Goal: Task Accomplishment & Management: Use online tool/utility

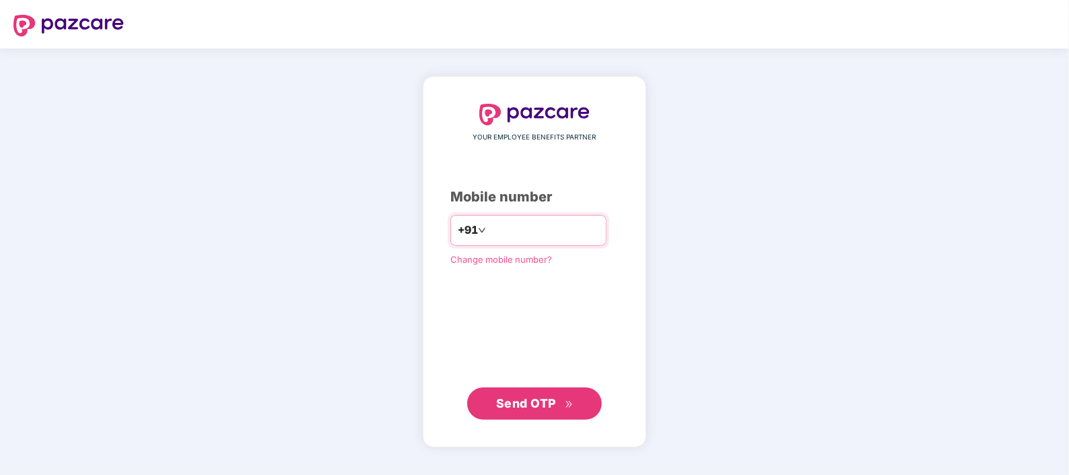
click at [536, 226] on input "number" at bounding box center [544, 230] width 110 height 22
type input "**********"
click at [550, 409] on span "Send OTP" at bounding box center [526, 403] width 60 height 14
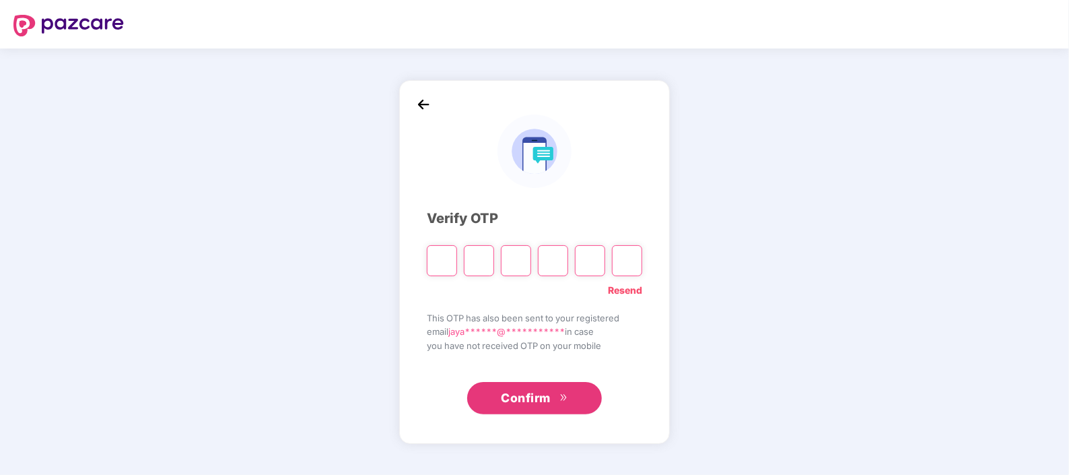
type input "*"
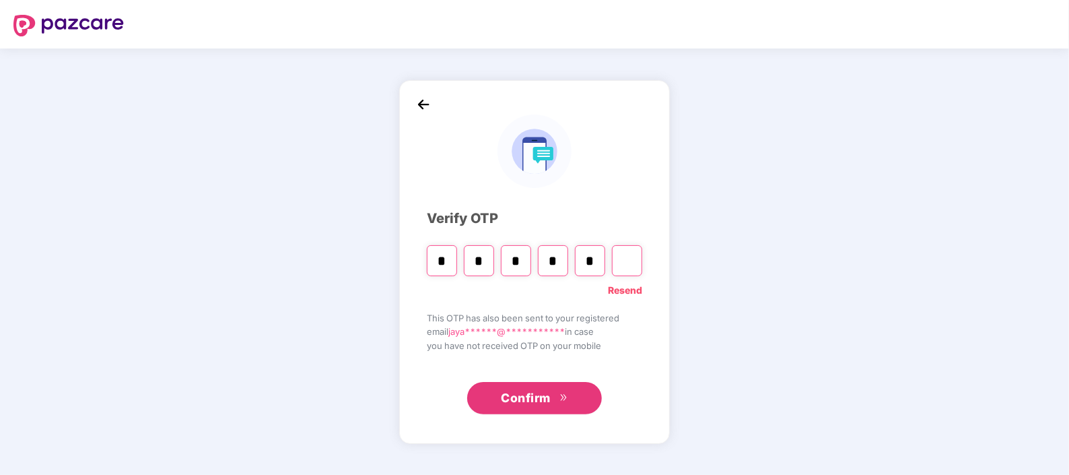
type input "*"
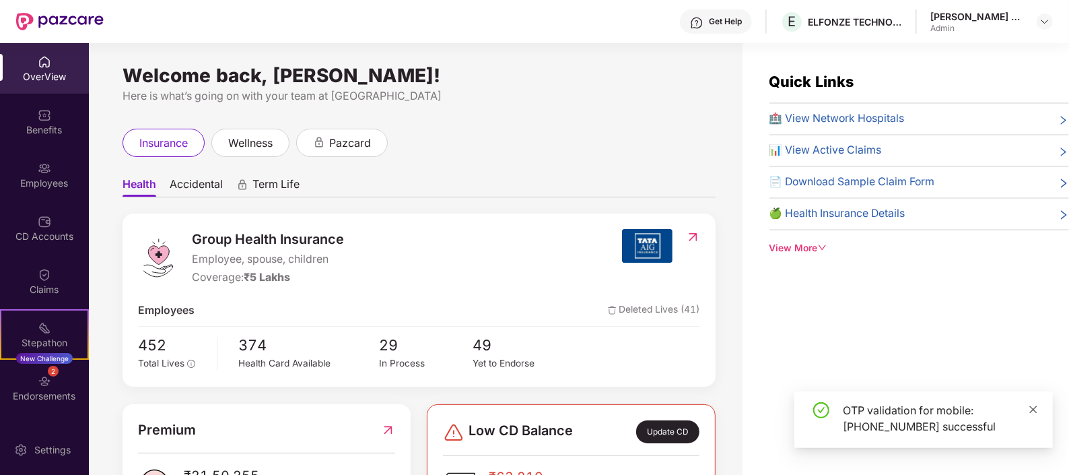
click at [1035, 409] on icon "close" at bounding box center [1033, 409] width 9 height 9
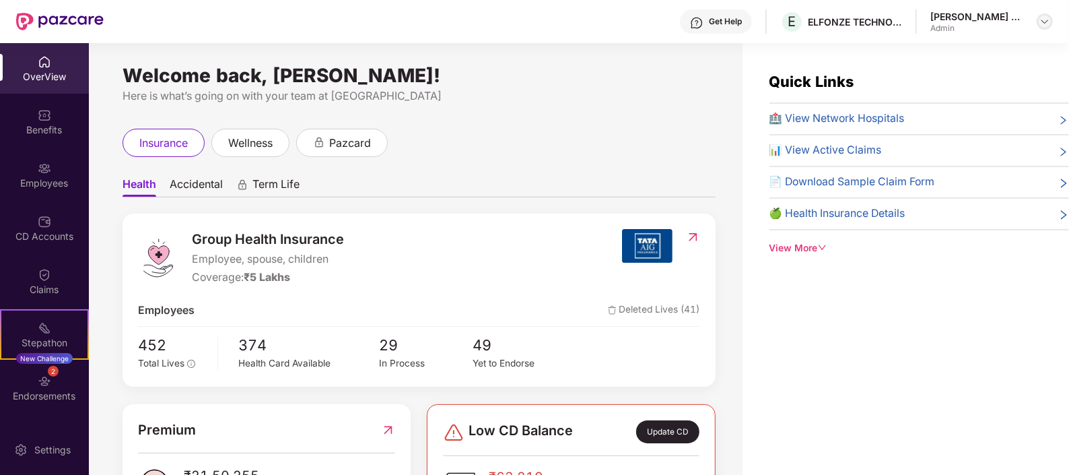
click at [1042, 19] on img at bounding box center [1045, 21] width 11 height 11
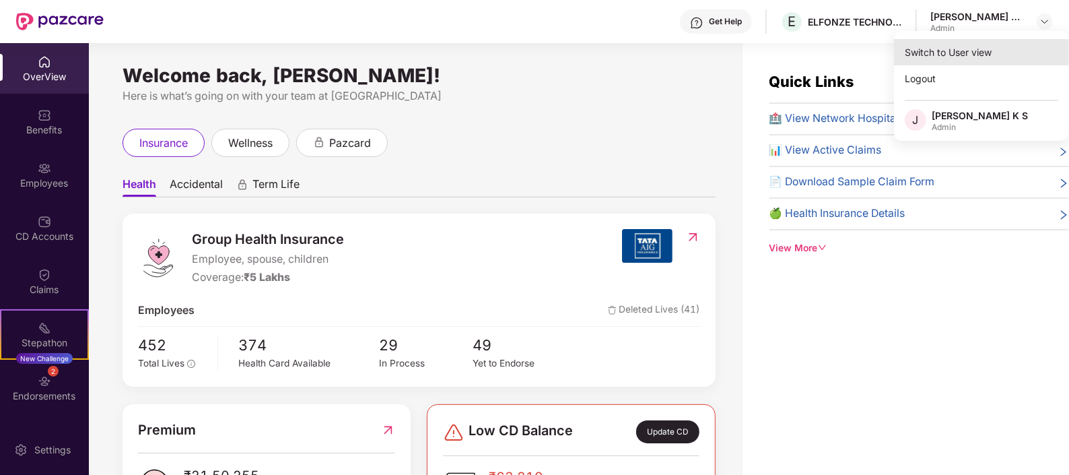
click at [935, 54] on div "Switch to User view" at bounding box center [981, 52] width 175 height 26
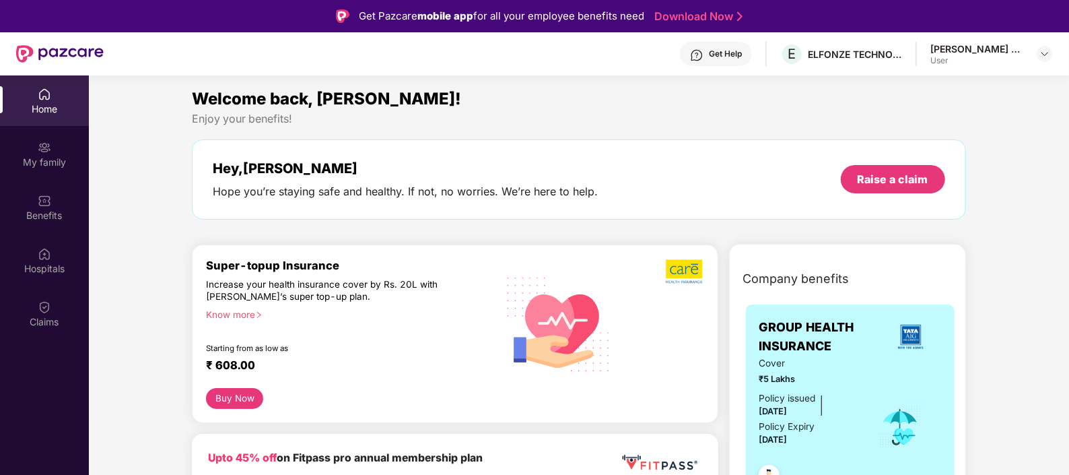
click at [742, 57] on div "Get Help" at bounding box center [725, 53] width 33 height 11
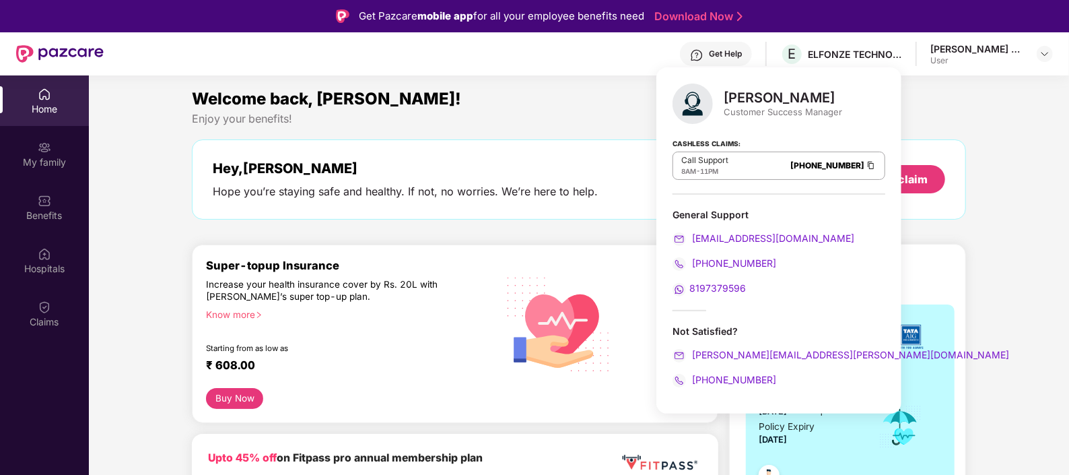
click at [545, 114] on div "Enjoy your benefits!" at bounding box center [579, 119] width 774 height 14
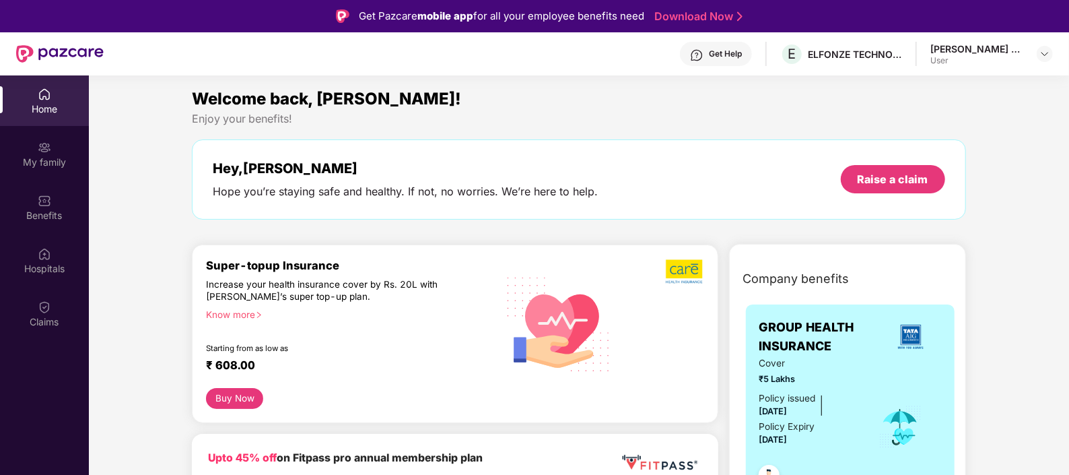
click at [50, 104] on div "Home" at bounding box center [44, 108] width 89 height 13
click at [57, 108] on div "Home" at bounding box center [44, 108] width 89 height 13
click at [53, 148] on div "My family" at bounding box center [44, 154] width 89 height 50
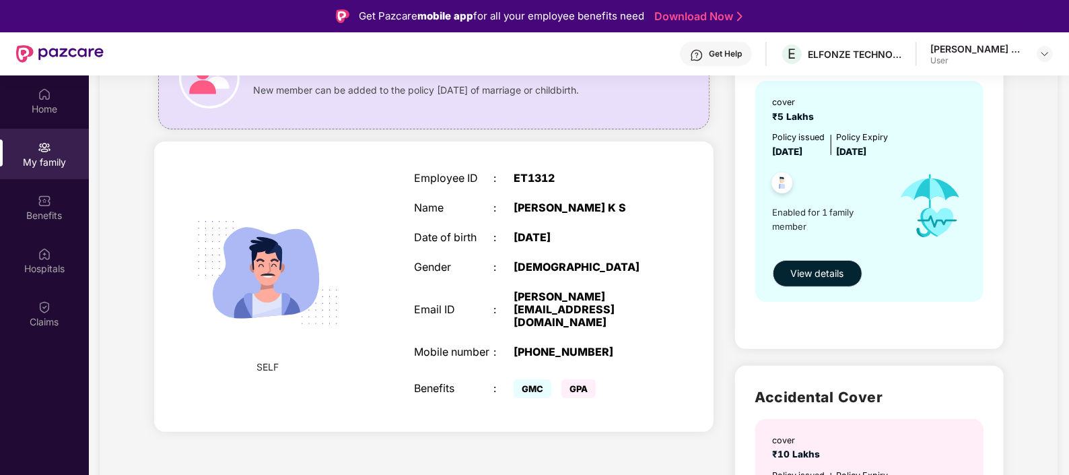
scroll to position [132, 0]
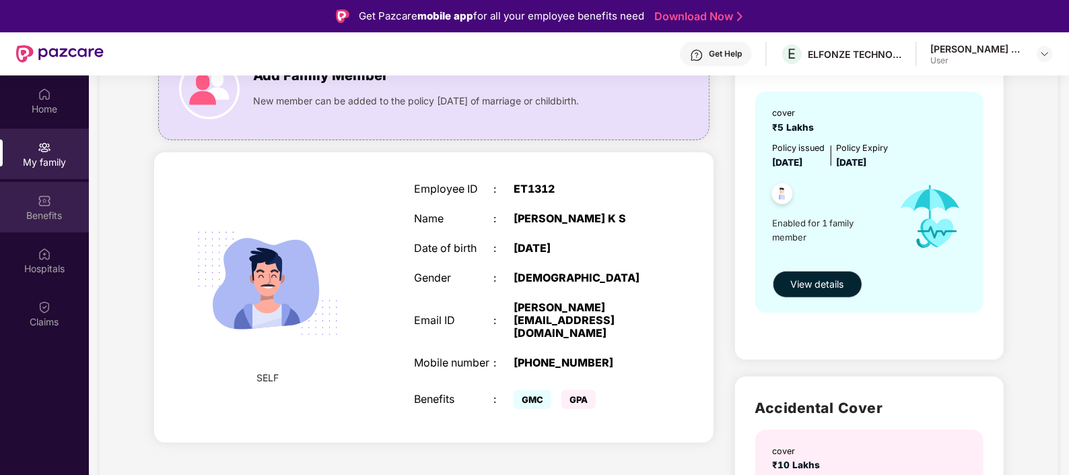
click at [38, 195] on img at bounding box center [44, 200] width 13 height 13
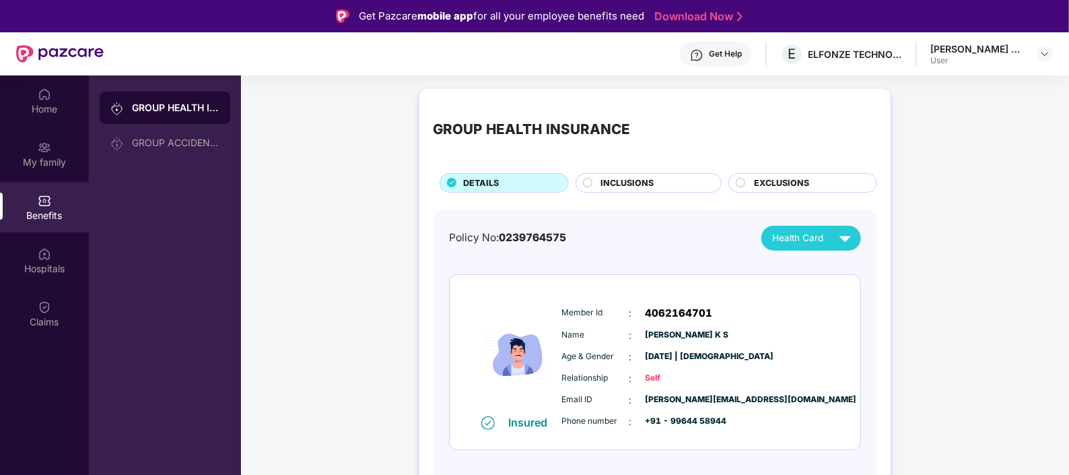
click at [593, 181] on div at bounding box center [588, 184] width 11 height 13
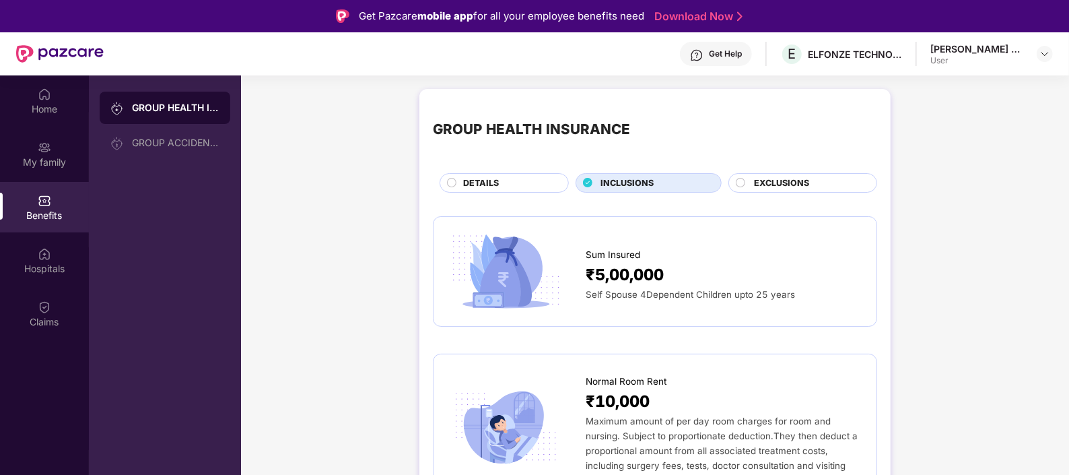
click at [759, 183] on span "EXCLUSIONS" at bounding box center [781, 182] width 55 height 13
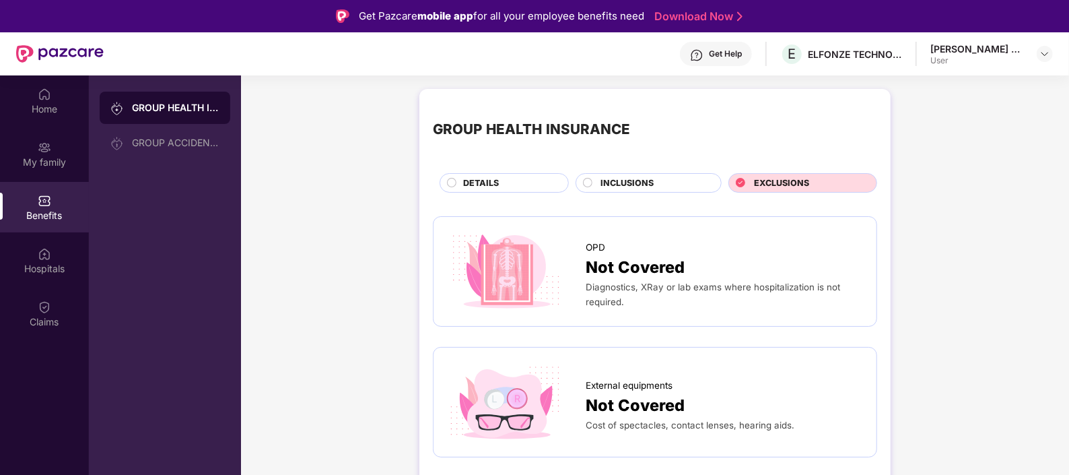
click at [478, 178] on span "DETAILS" at bounding box center [481, 182] width 36 height 13
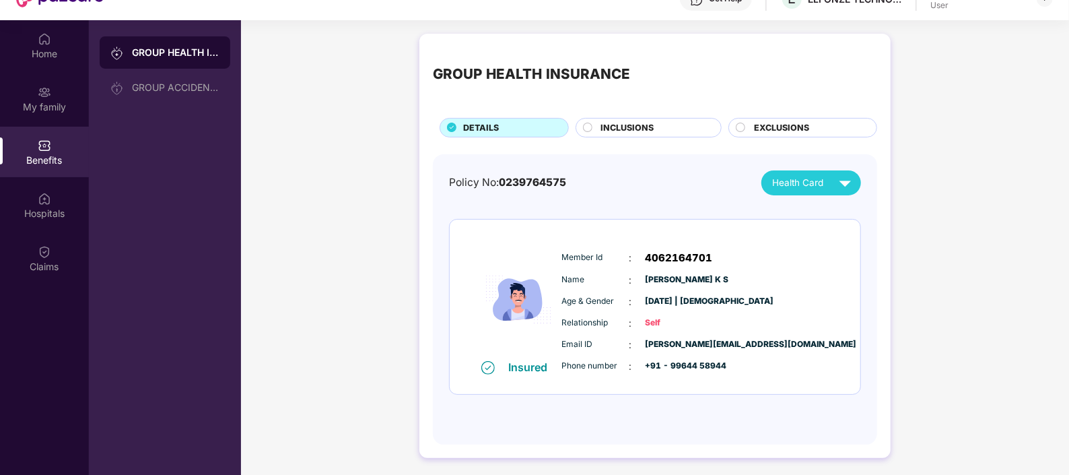
scroll to position [59, 0]
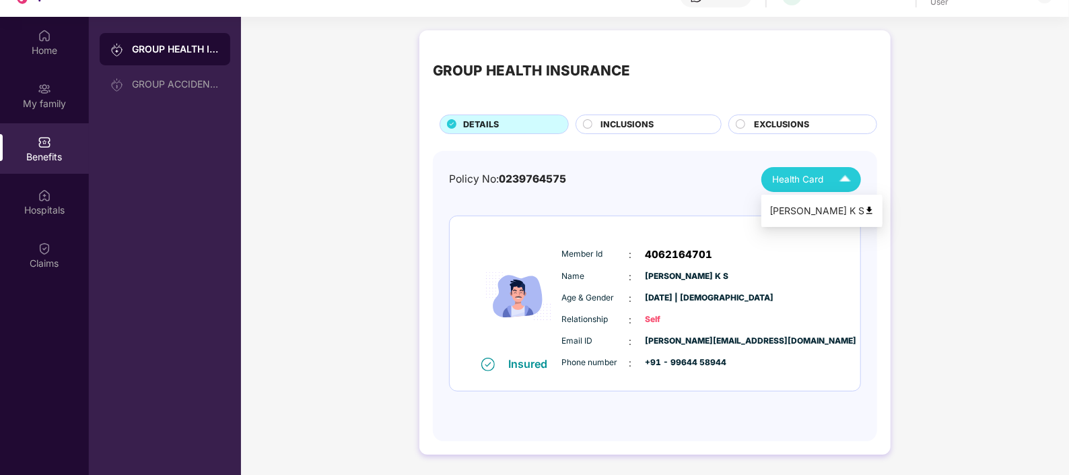
click at [865, 205] on img at bounding box center [870, 210] width 10 height 10
click at [937, 249] on div "GROUP HEALTH INSURANCE DETAILS INCLUSIONS EXCLUSIONS Policy No: 0239764575 Heal…" at bounding box center [655, 249] width 828 height 451
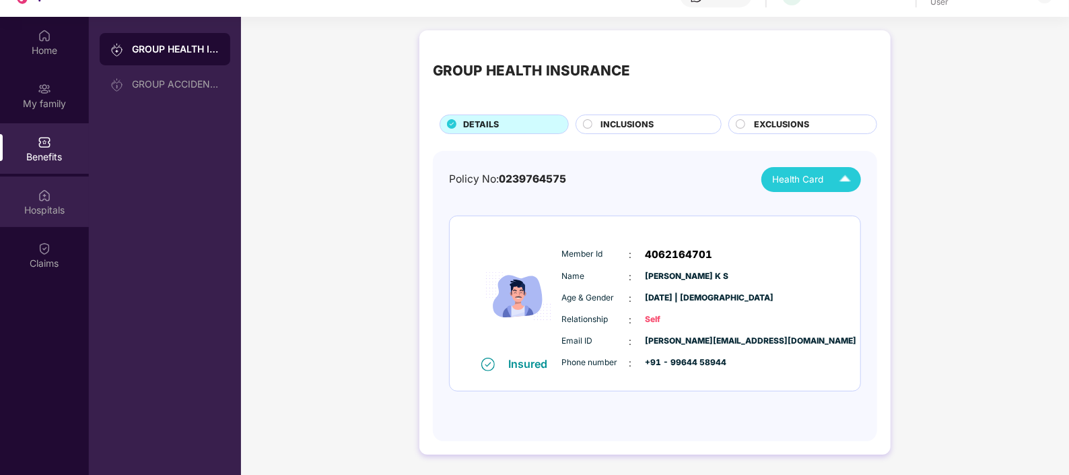
click at [43, 206] on div "Hospitals" at bounding box center [44, 209] width 89 height 13
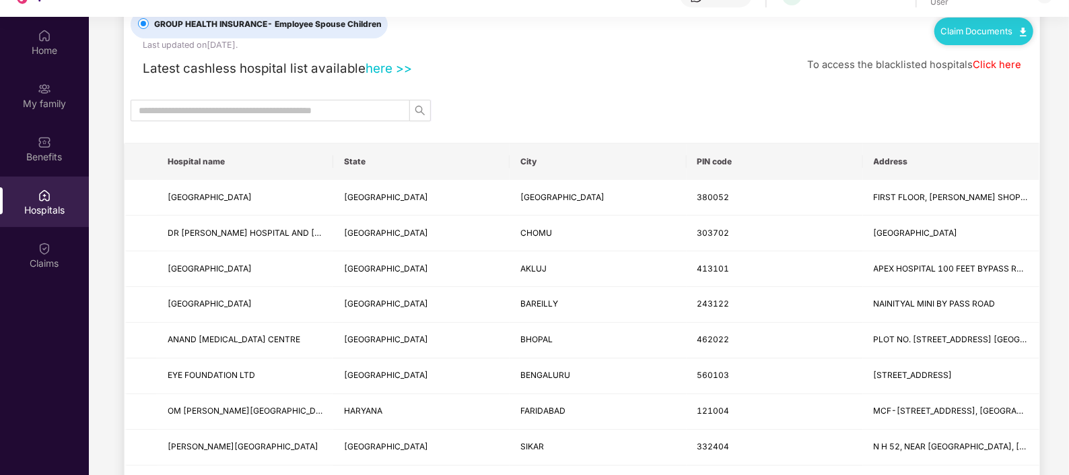
scroll to position [42, 0]
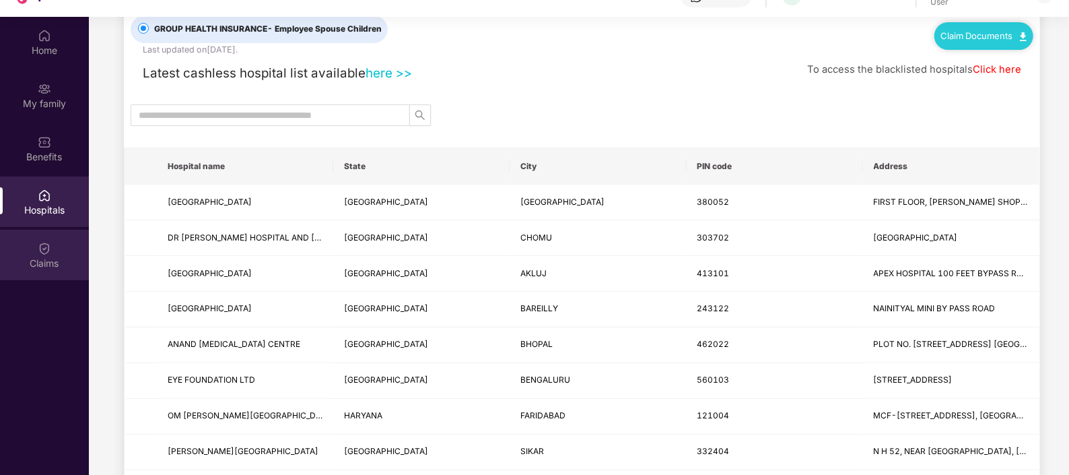
click at [56, 259] on div "Claims" at bounding box center [44, 263] width 89 height 13
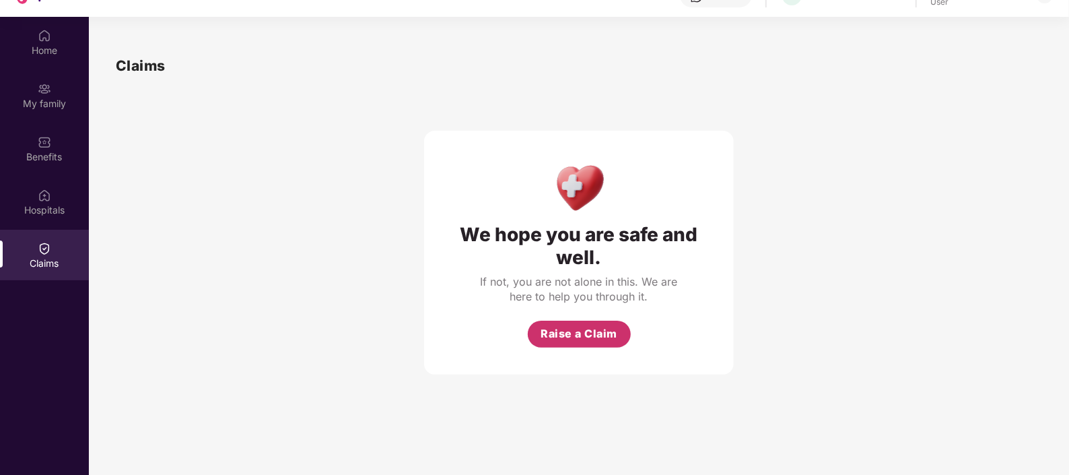
click at [569, 328] on span "Raise a Claim" at bounding box center [579, 333] width 77 height 17
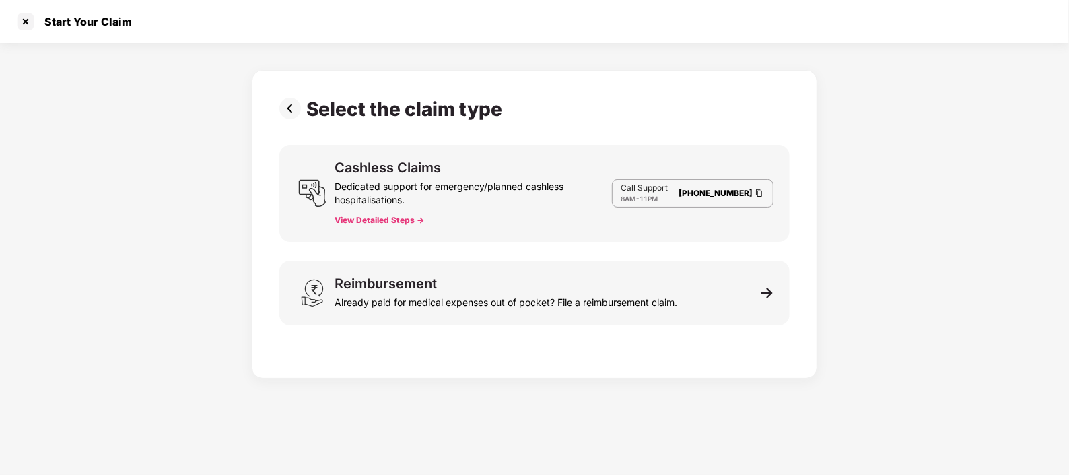
scroll to position [16, 0]
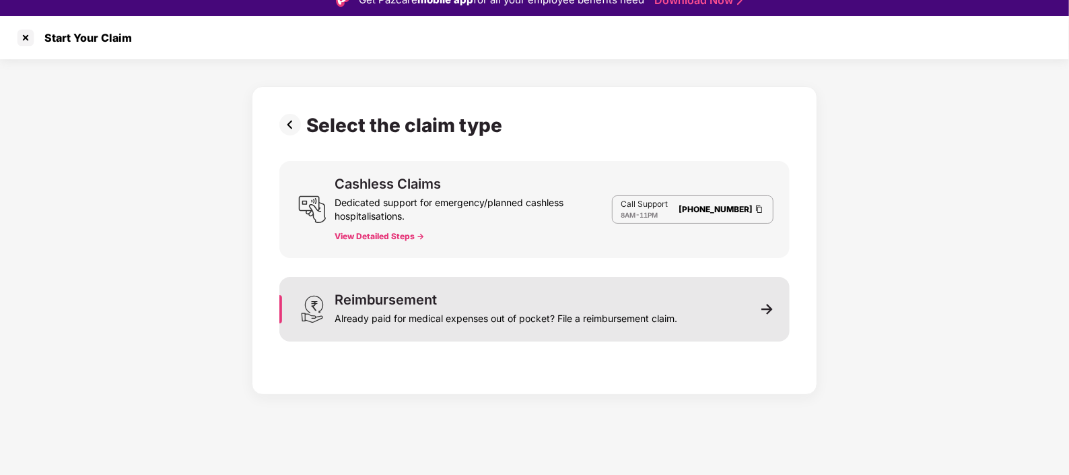
click at [762, 305] on img at bounding box center [767, 309] width 12 height 12
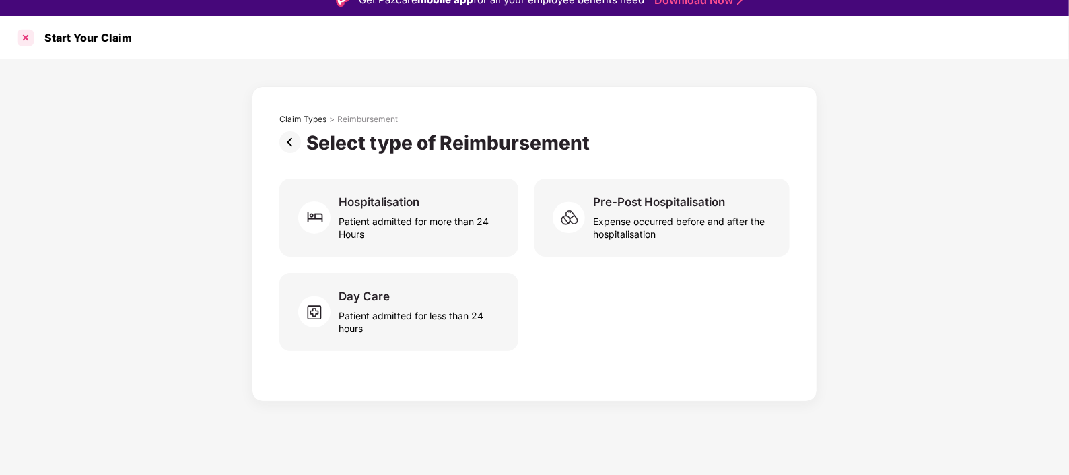
click at [23, 37] on div at bounding box center [26, 38] width 22 height 22
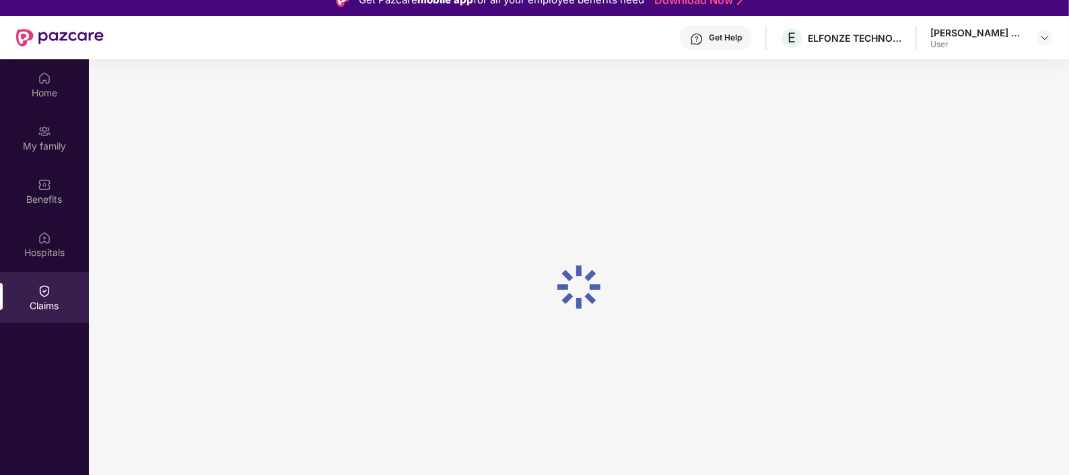
scroll to position [59, 0]
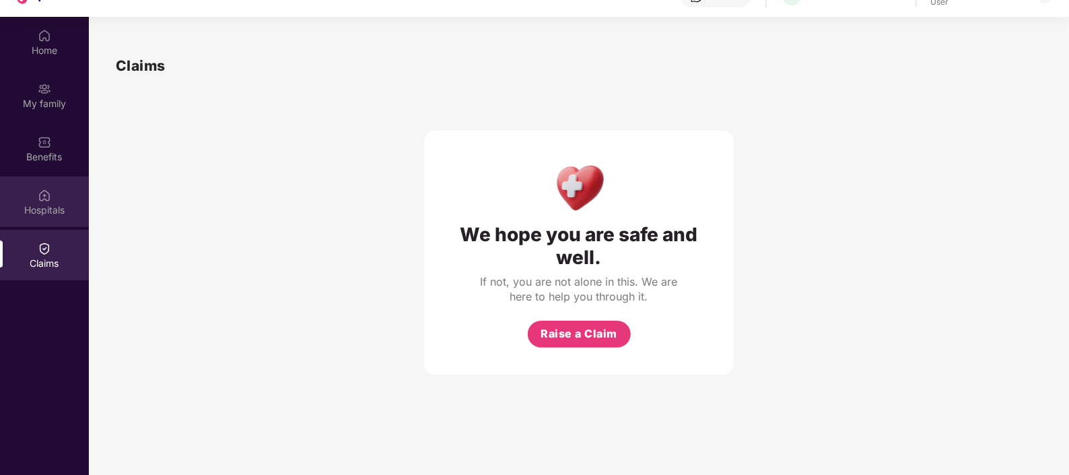
click at [64, 195] on div "Hospitals" at bounding box center [44, 201] width 89 height 50
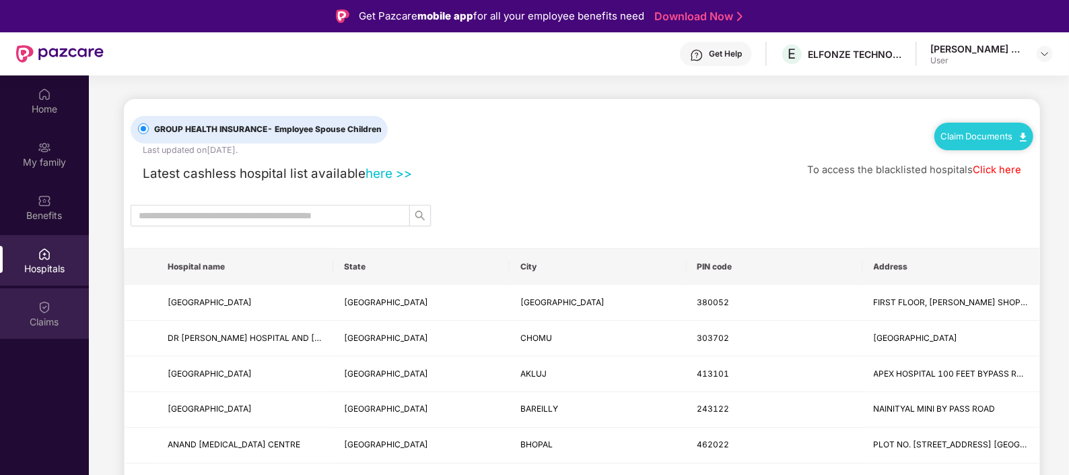
click at [42, 310] on img at bounding box center [44, 306] width 13 height 13
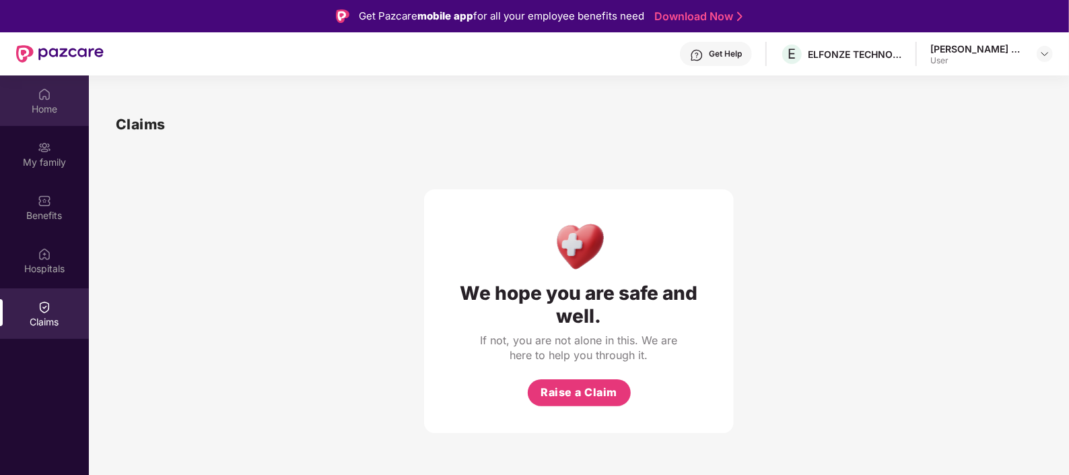
click at [48, 116] on div "Home" at bounding box center [44, 100] width 89 height 50
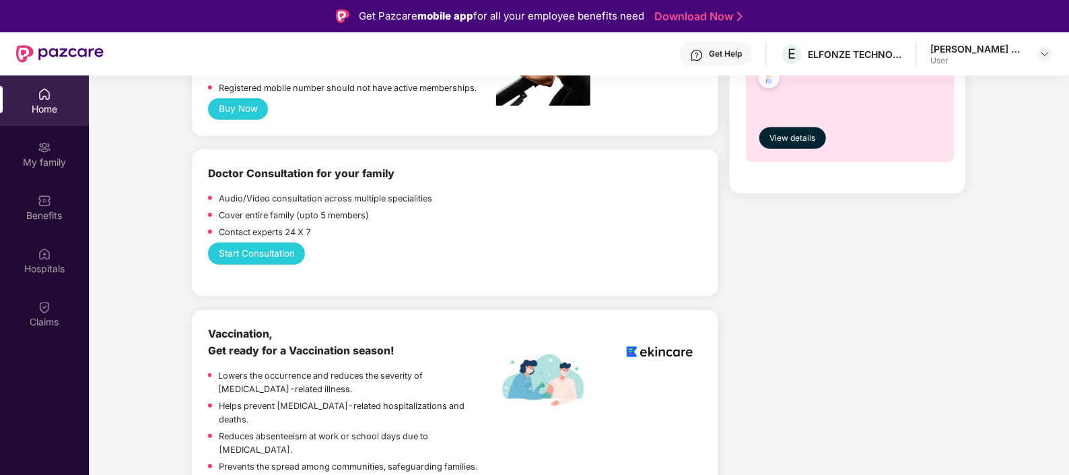
scroll to position [670, 0]
